Goal: Information Seeking & Learning: Learn about a topic

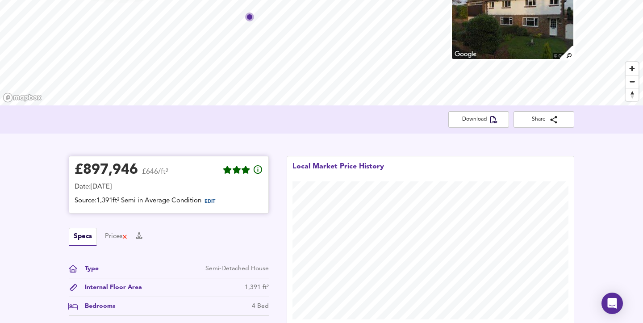
scroll to position [80, 0]
click at [540, 115] on span "Share" at bounding box center [544, 118] width 46 height 9
click at [215, 201] on span "EDIT" at bounding box center [210, 201] width 11 height 5
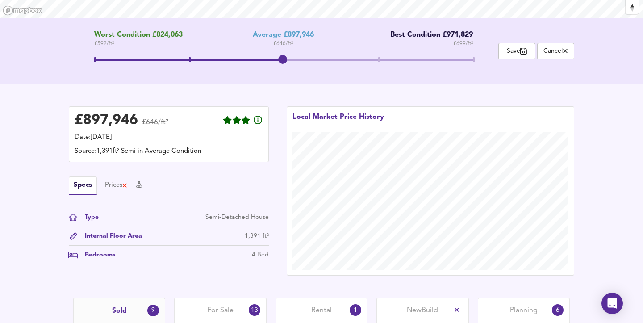
scroll to position [167, 0]
drag, startPoint x: 280, startPoint y: 61, endPoint x: 206, endPoint y: 59, distance: 73.2
click at [206, 59] on span at bounding box center [283, 61] width 379 height 16
drag, startPoint x: 188, startPoint y: 59, endPoint x: 302, endPoint y: 54, distance: 114.4
click at [302, 54] on span at bounding box center [283, 61] width 379 height 16
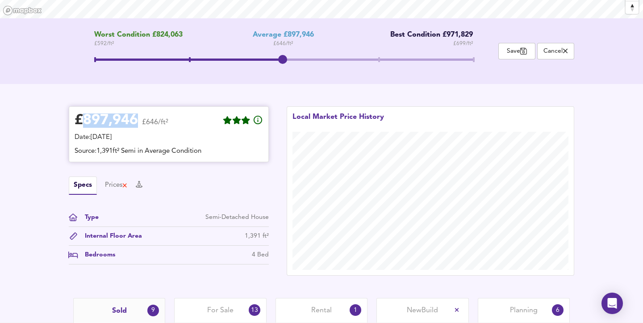
drag, startPoint x: 137, startPoint y: 119, endPoint x: 84, endPoint y: 122, distance: 53.2
click at [84, 122] on div "£ 897,946" at bounding box center [106, 120] width 63 height 13
click at [512, 49] on span "Save" at bounding box center [516, 51] width 27 height 8
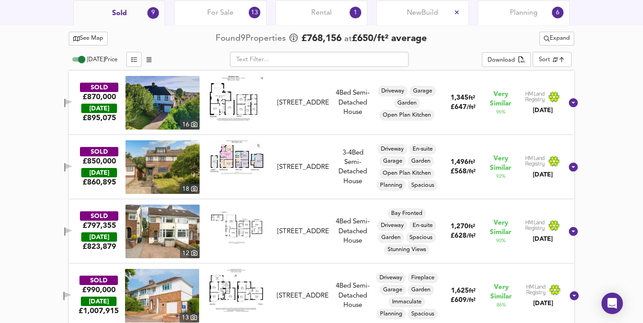
scroll to position [426, 0]
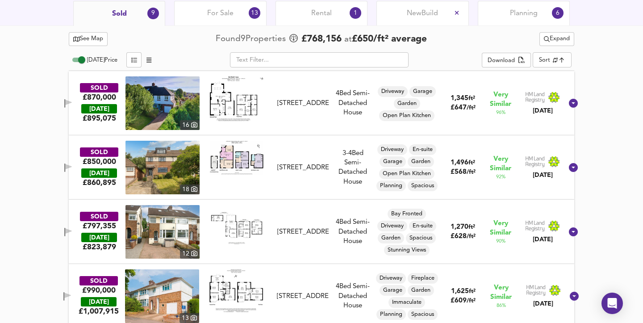
click at [243, 99] on img at bounding box center [237, 98] width 54 height 45
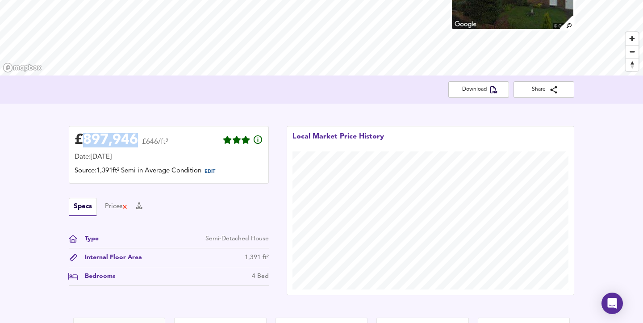
scroll to position [0, 0]
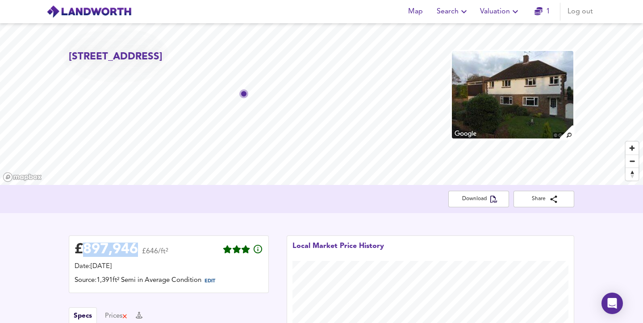
click at [301, 222] on div "[STREET_ADDRESS] Download Share £ 897,946 £646/ft² Date: [DATE] Source: 1,391ft…" at bounding box center [321, 225] width 643 height 404
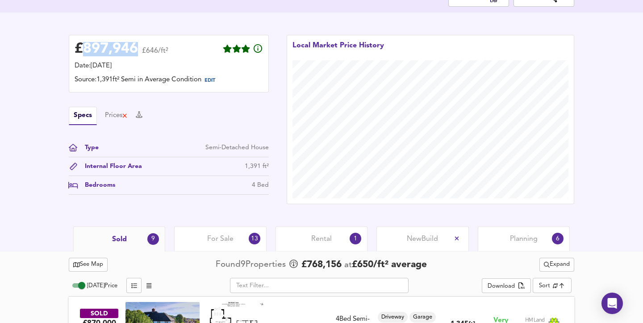
scroll to position [197, 0]
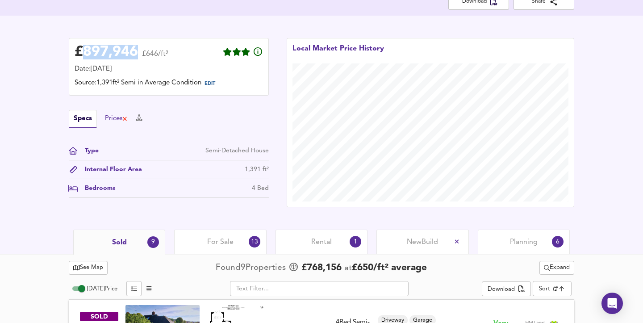
click at [112, 120] on div "Prices" at bounding box center [116, 119] width 23 height 10
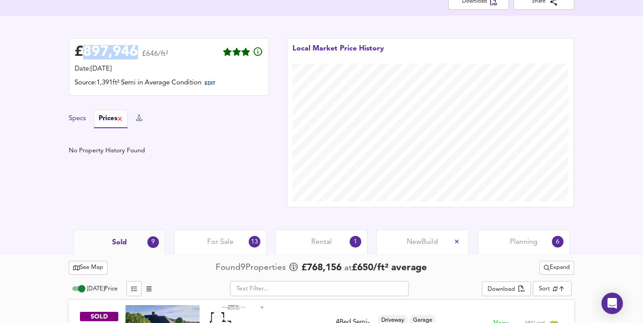
click at [79, 121] on button "Specs" at bounding box center [77, 119] width 17 height 10
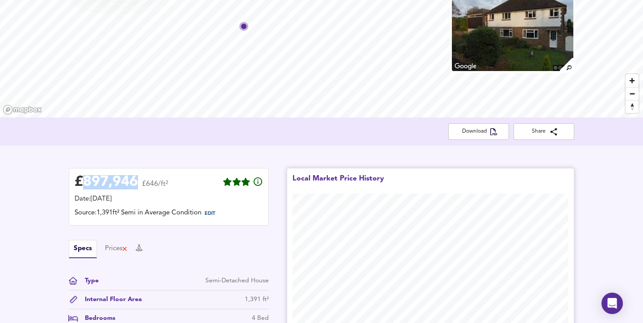
scroll to position [0, 0]
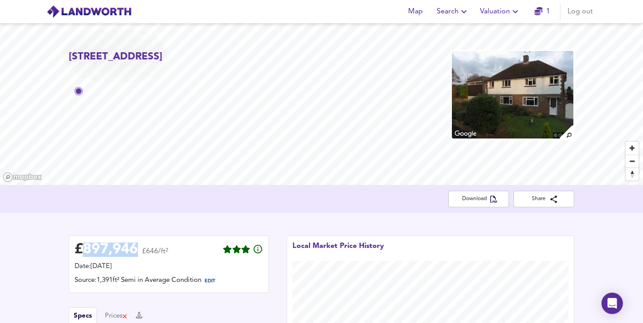
click at [195, 73] on div "[STREET_ADDRESS]" at bounding box center [321, 104] width 643 height 162
